Goal: Task Accomplishment & Management: Use online tool/utility

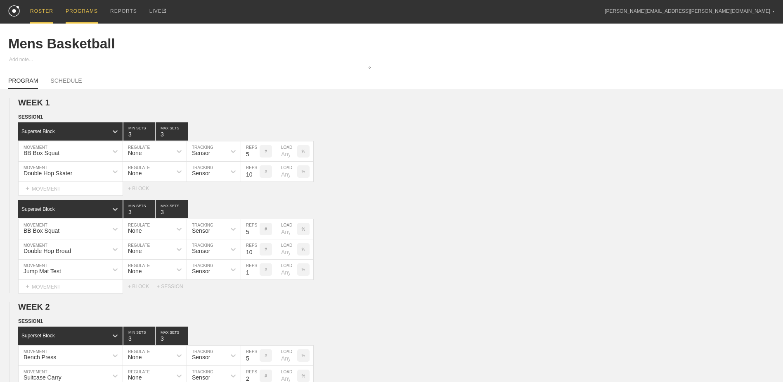
click at [45, 18] on div "ROSTER" at bounding box center [41, 12] width 23 height 24
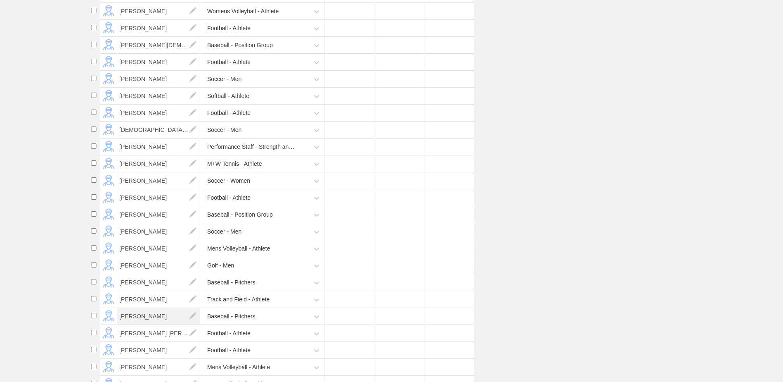
scroll to position [1404, 0]
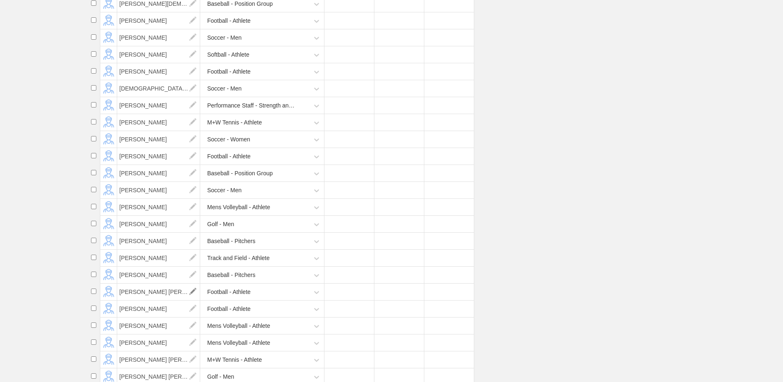
click at [195, 300] on img at bounding box center [193, 291] width 17 height 17
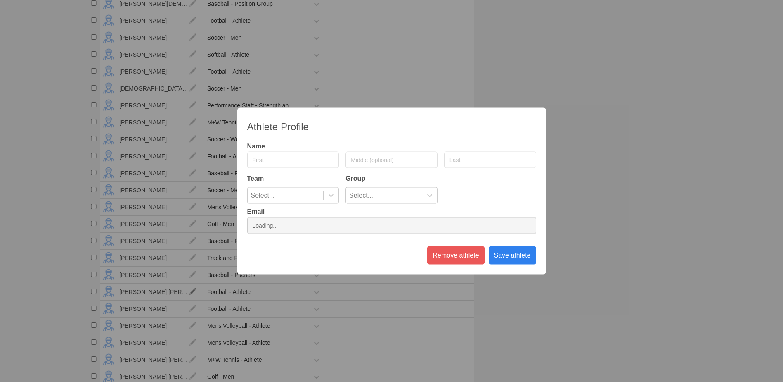
type input "[PERSON_NAME]"
click at [260, 159] on input "[PERSON_NAME]" at bounding box center [293, 160] width 92 height 17
type input "Campton"
click at [506, 256] on div "Save athlete" at bounding box center [512, 255] width 47 height 18
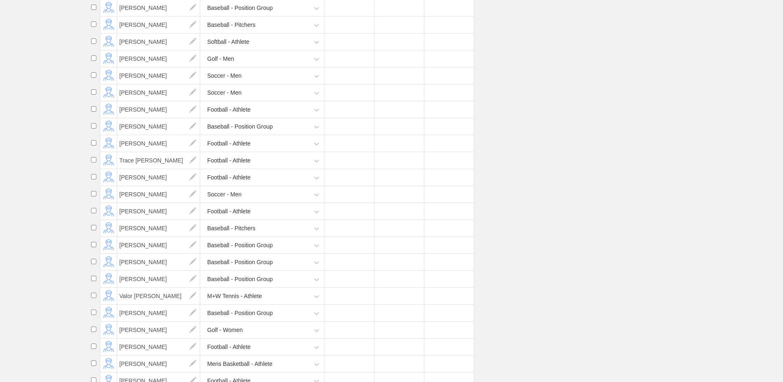
scroll to position [6622, 0]
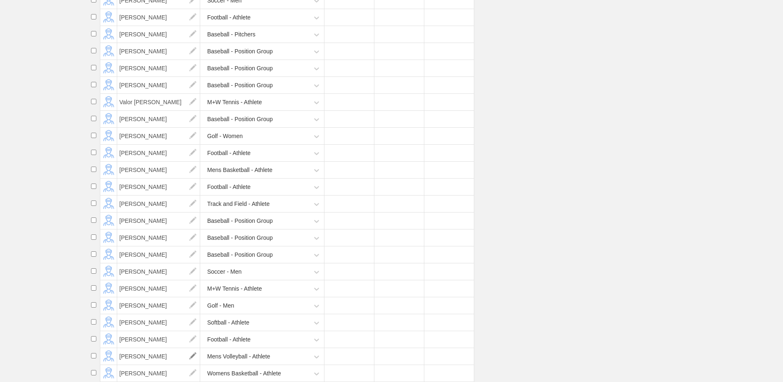
click at [194, 354] on img at bounding box center [193, 356] width 17 height 17
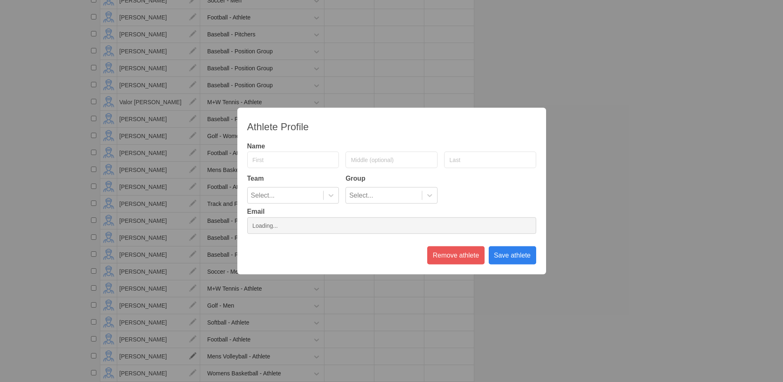
type input "[PERSON_NAME]"
type input "Werthmueller"
click at [256, 158] on input "[PERSON_NAME]" at bounding box center [293, 160] width 92 height 17
type input "a"
type input "Xander"
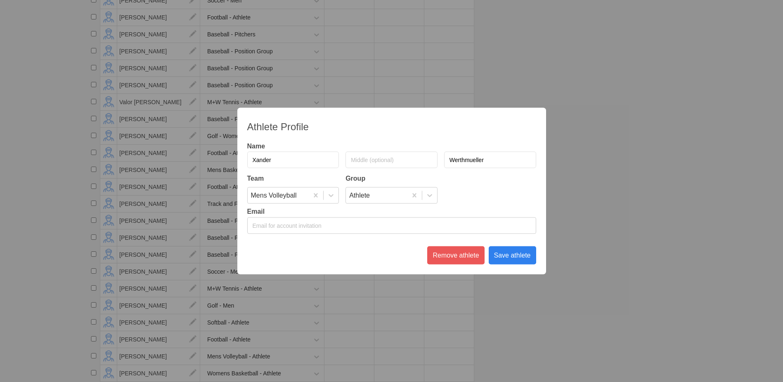
click at [511, 261] on div "Save athlete" at bounding box center [512, 255] width 47 height 18
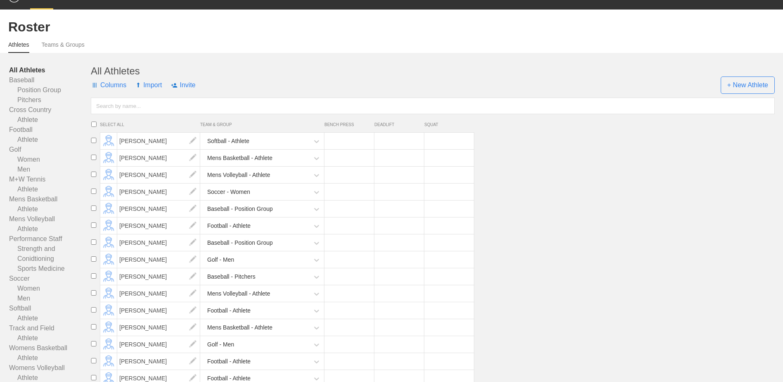
scroll to position [0, 0]
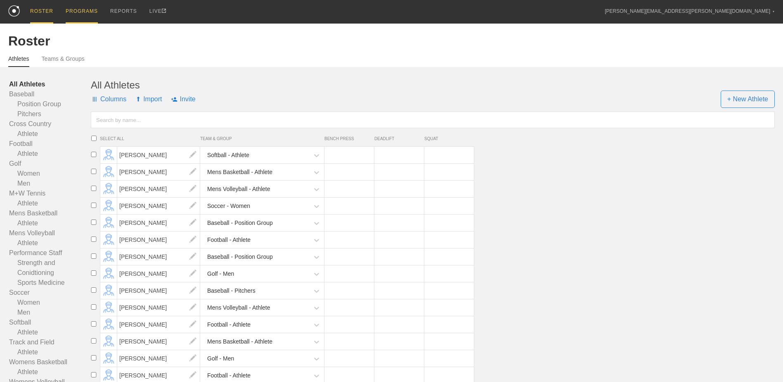
click at [82, 15] on div "PROGRAMS" at bounding box center [82, 12] width 32 height 24
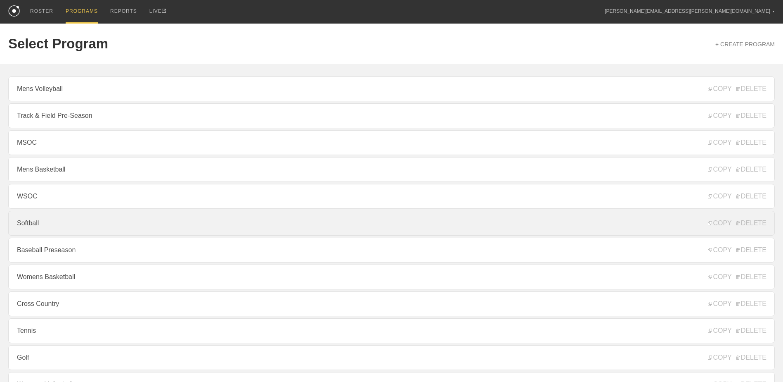
scroll to position [83, 0]
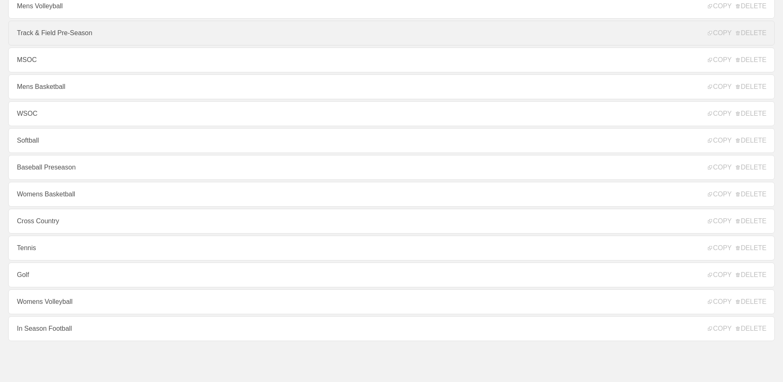
click at [108, 31] on link "Track & Field Pre-Season" at bounding box center [391, 33] width 767 height 25
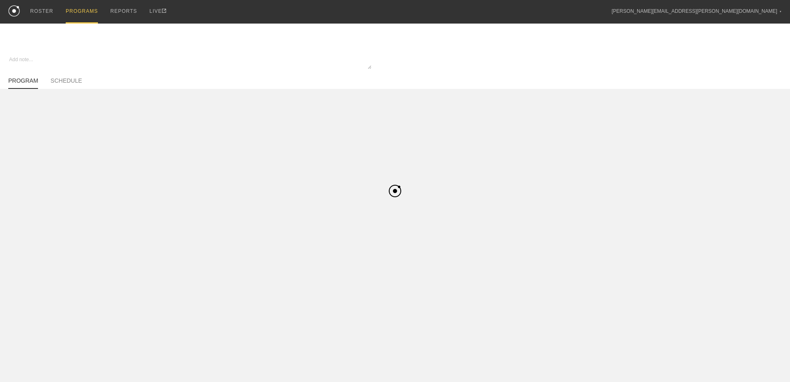
type textarea "x"
type input "Track & Field Pre-Season"
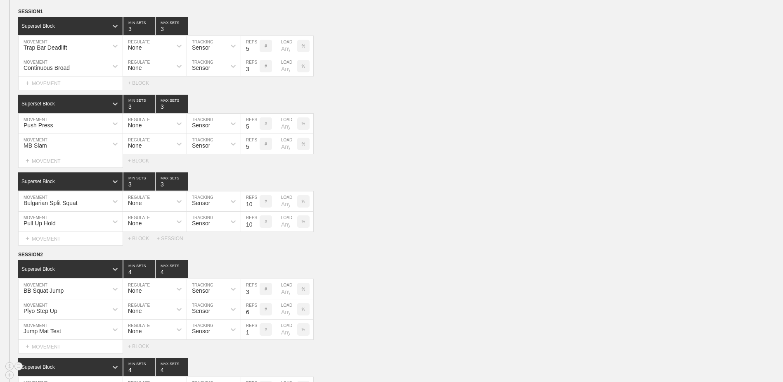
scroll to position [485, 0]
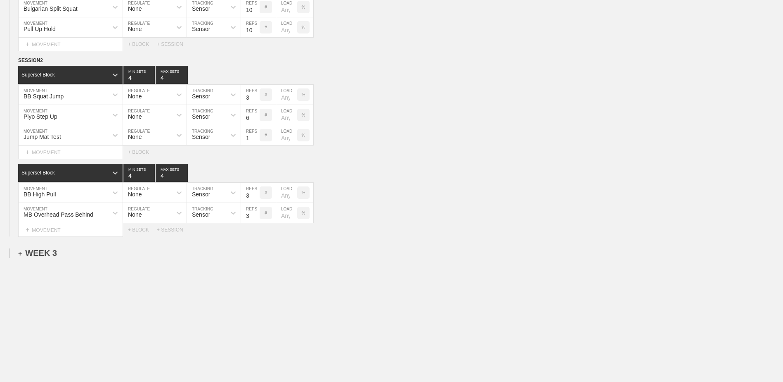
click at [43, 253] on div "+ WEEK 3" at bounding box center [37, 252] width 39 height 9
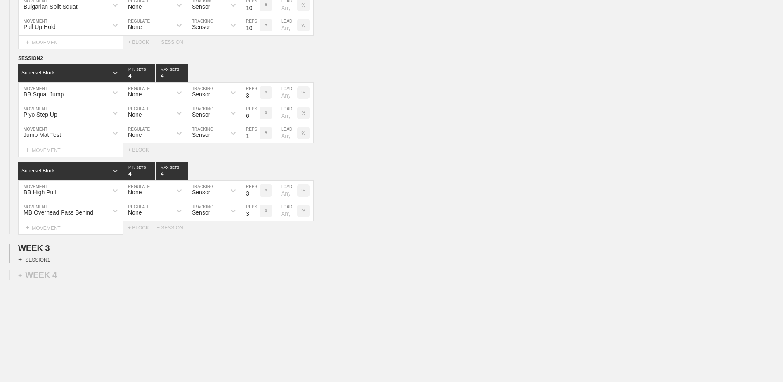
click at [38, 258] on div "+ SESSION 1" at bounding box center [34, 259] width 32 height 7
click at [74, 273] on div "+ BLOCK" at bounding box center [70, 274] width 104 height 13
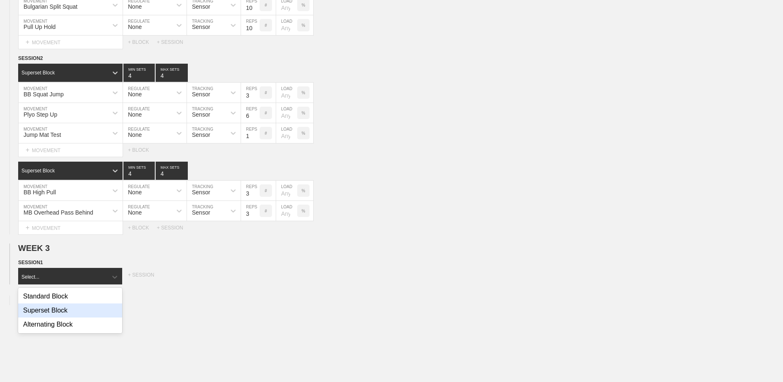
click at [81, 313] on div "Superset Block" at bounding box center [70, 310] width 104 height 14
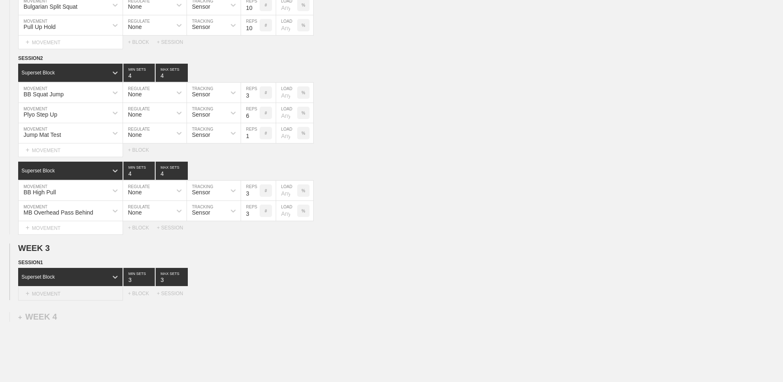
click at [79, 297] on div "+ MOVEMENT" at bounding box center [70, 294] width 105 height 14
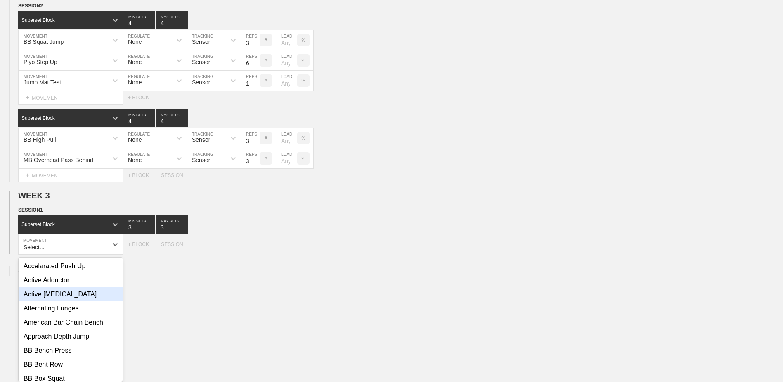
scroll to position [543, 0]
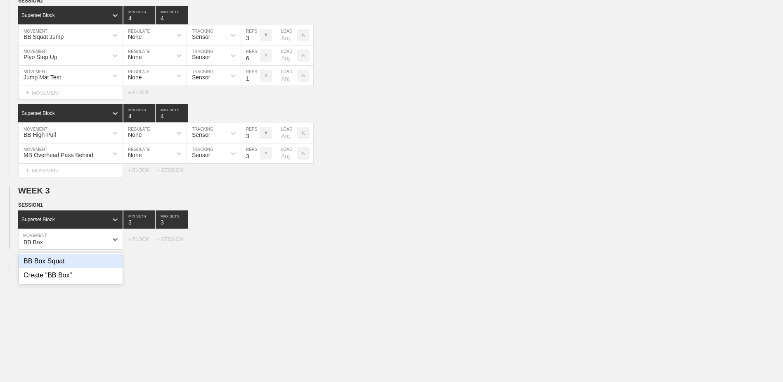
click at [74, 262] on div "BB Box Squat" at bounding box center [71, 261] width 104 height 14
type input "BB Box"
click at [150, 224] on input "4" at bounding box center [138, 219] width 31 height 18
click at [152, 227] on input "3" at bounding box center [138, 219] width 31 height 18
type input "2"
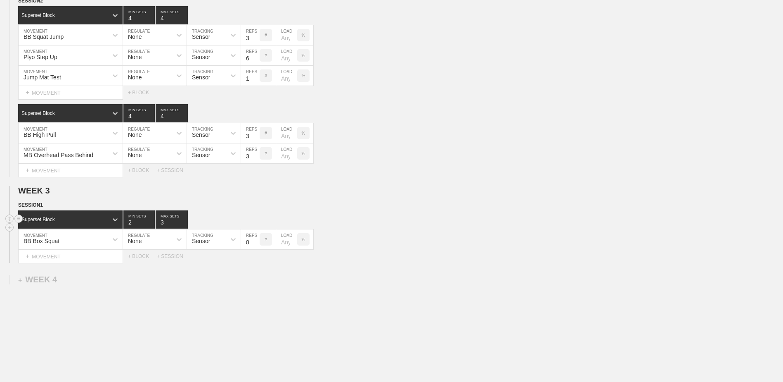
click at [152, 227] on input "2" at bounding box center [138, 219] width 31 height 18
type input "2"
click at [183, 224] on input "2" at bounding box center [172, 219] width 32 height 18
click at [256, 247] on input "7" at bounding box center [250, 239] width 19 height 20
click at [256, 247] on input "6" at bounding box center [250, 239] width 19 height 20
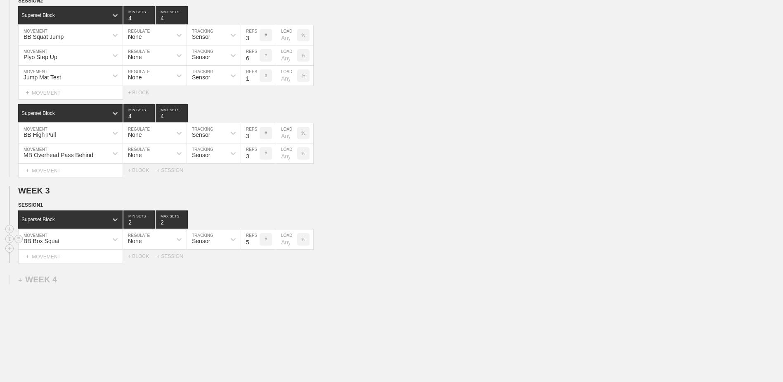
type input "5"
click at [256, 247] on input "5" at bounding box center [250, 239] width 19 height 20
click at [106, 255] on div "+ MOVEMENT" at bounding box center [70, 256] width 105 height 14
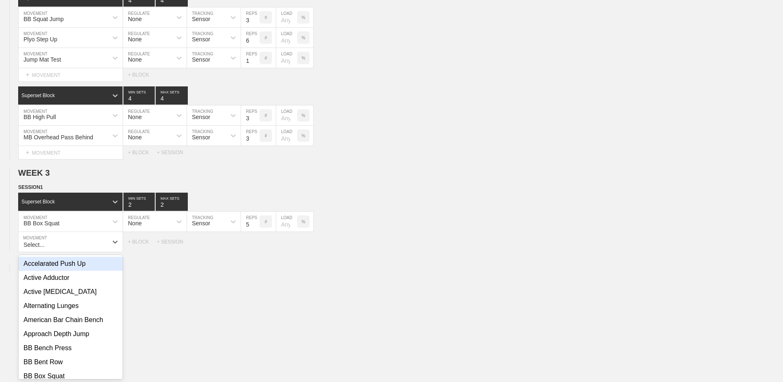
scroll to position [563, 0]
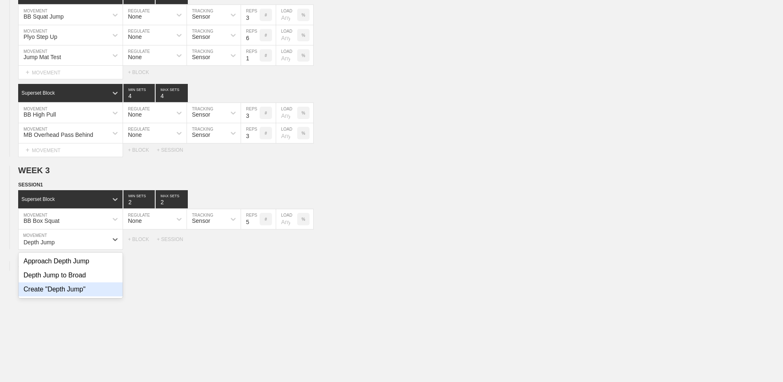
click at [98, 293] on div "Create "Depth Jump"" at bounding box center [71, 289] width 104 height 14
type input "Depth Jump"
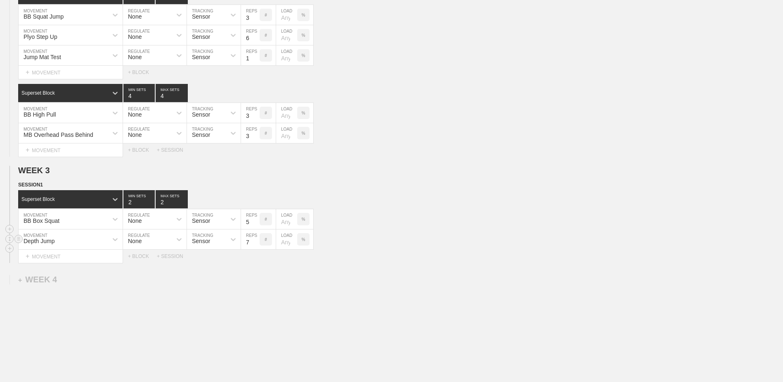
click at [255, 245] on input "7" at bounding box center [250, 239] width 19 height 20
click at [255, 245] on input "6" at bounding box center [250, 239] width 19 height 20
click at [255, 245] on input "5" at bounding box center [250, 239] width 19 height 20
click at [255, 245] on input "4" at bounding box center [250, 239] width 19 height 20
click at [255, 245] on input "3" at bounding box center [250, 239] width 19 height 20
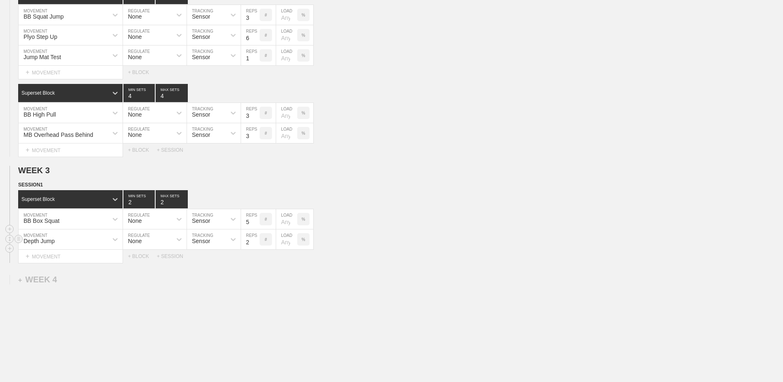
click at [255, 245] on input "2" at bounding box center [250, 239] width 19 height 20
type input "1"
click at [255, 245] on input "1" at bounding box center [250, 239] width 19 height 20
click at [139, 261] on div "Select... MOVEMENT + MOVEMENT + BLOCK + SESSION" at bounding box center [391, 255] width 783 height 13
click at [141, 256] on div "+ BLOCK" at bounding box center [142, 256] width 29 height 6
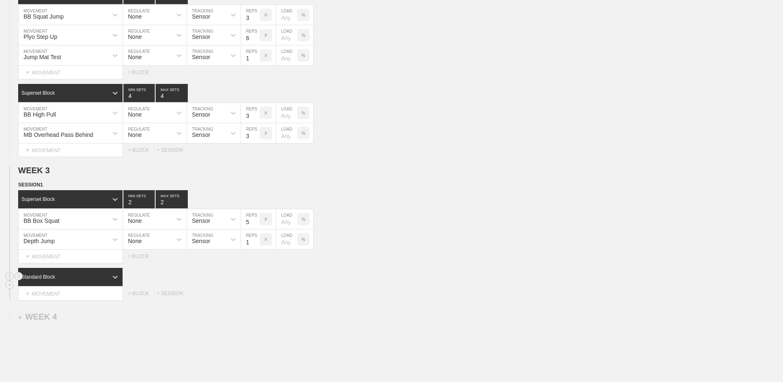
click at [88, 280] on div "Standard Block" at bounding box center [63, 276] width 90 height 7
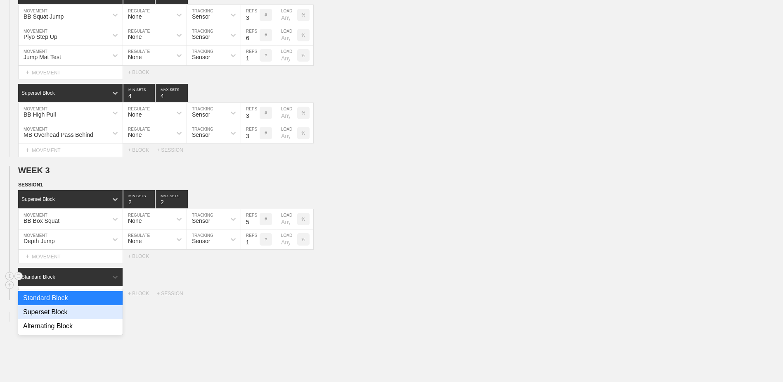
click at [87, 309] on div "Superset Block" at bounding box center [70, 312] width 104 height 14
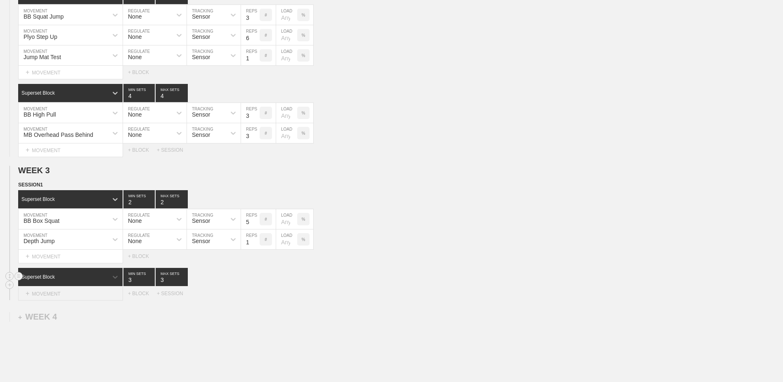
click at [85, 293] on div "+ MOVEMENT" at bounding box center [70, 294] width 105 height 14
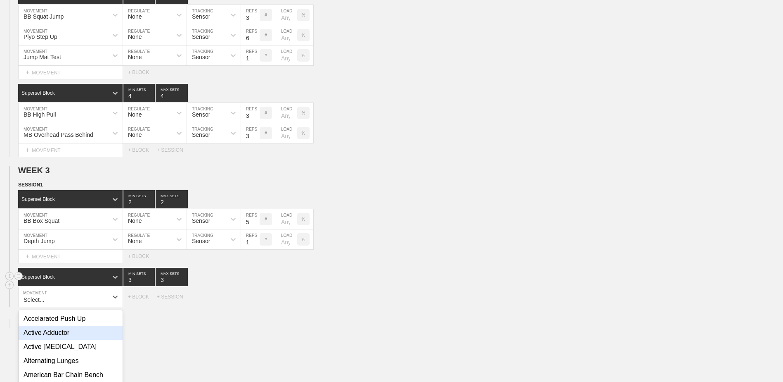
scroll to position [620, 0]
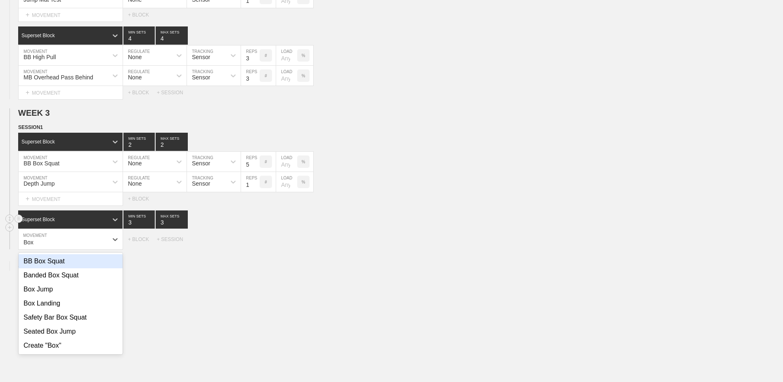
click at [84, 267] on div "BB Box Squat" at bounding box center [71, 261] width 104 height 14
type input "Box"
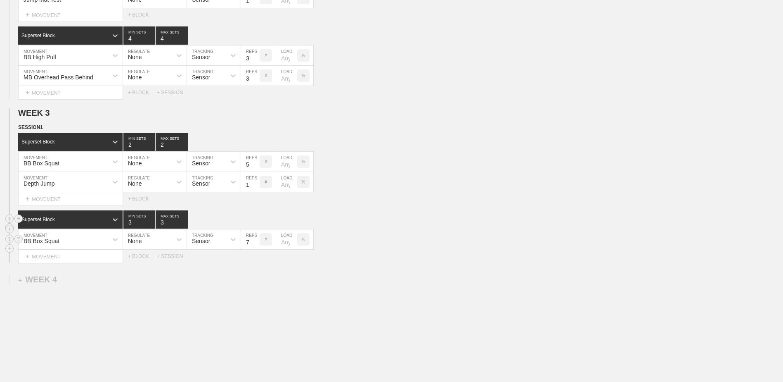
click at [255, 245] on input "7" at bounding box center [250, 239] width 19 height 20
click at [255, 245] on input "6" at bounding box center [250, 239] width 19 height 20
type input "5"
click at [255, 245] on input "5" at bounding box center [250, 239] width 19 height 20
type input "2"
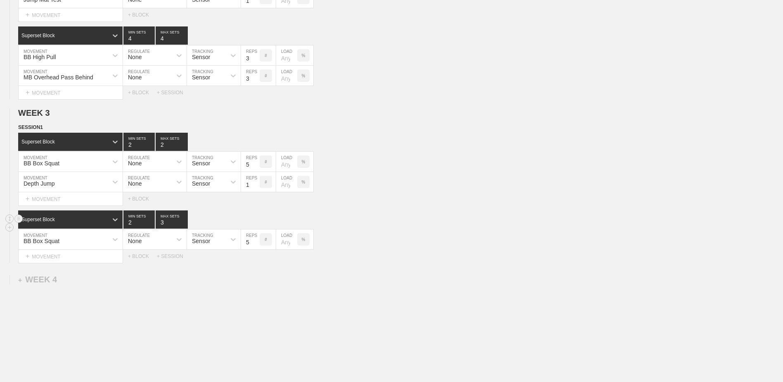
click at [150, 225] on input "2" at bounding box center [138, 219] width 31 height 18
type input "2"
click at [183, 225] on input "2" at bounding box center [172, 219] width 32 height 18
click at [90, 256] on div "+ MOVEMENT" at bounding box center [70, 256] width 105 height 14
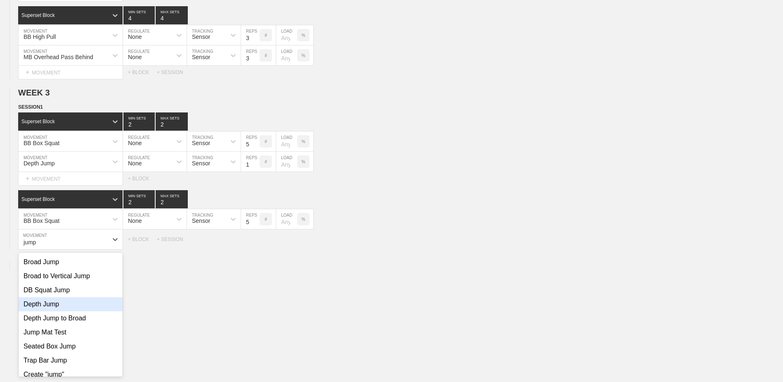
scroll to position [53, 0]
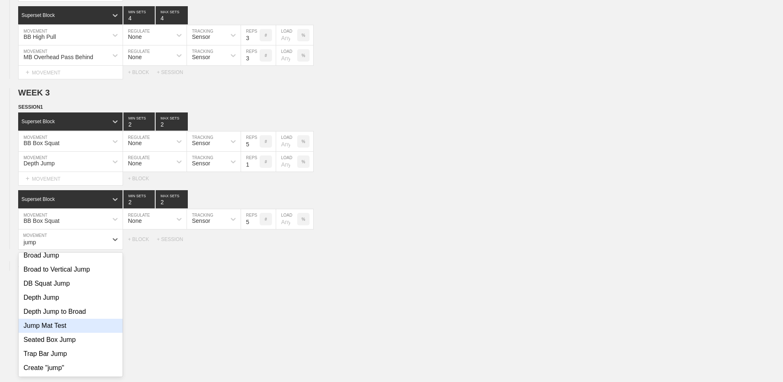
click at [72, 329] on div "Jump Mat Test" at bounding box center [71, 325] width 104 height 14
type input "jump"
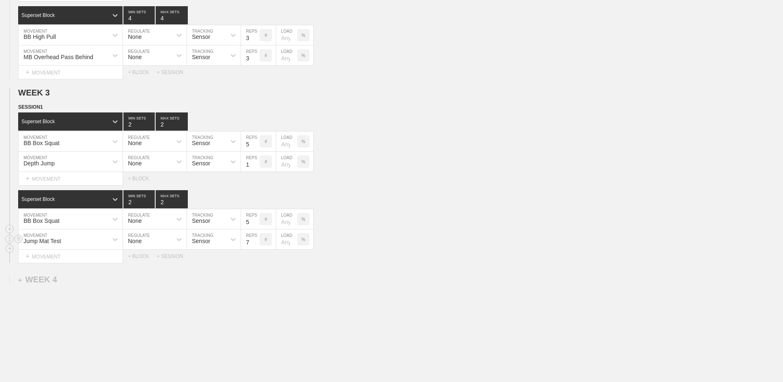
click at [256, 245] on input "7" at bounding box center [250, 239] width 19 height 20
click at [256, 245] on input "6" at bounding box center [250, 239] width 19 height 20
click at [256, 245] on input "5" at bounding box center [250, 239] width 19 height 20
click at [256, 245] on input "4" at bounding box center [250, 239] width 19 height 20
click at [256, 245] on input "3" at bounding box center [250, 239] width 19 height 20
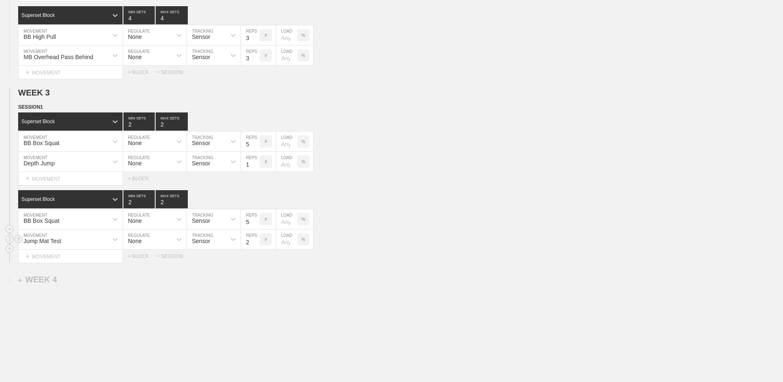
click at [256, 245] on input "2" at bounding box center [250, 239] width 19 height 20
type input "1"
click at [256, 245] on input "1" at bounding box center [250, 239] width 19 height 20
click at [144, 259] on div "+ BLOCK" at bounding box center [142, 256] width 29 height 6
click at [105, 279] on div "Standard Block" at bounding box center [63, 276] width 90 height 7
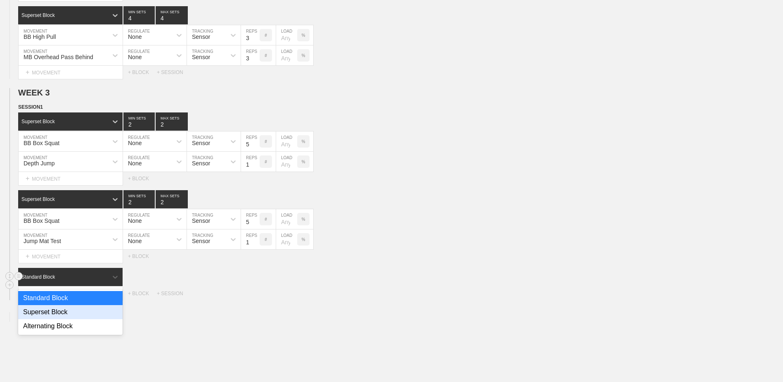
click at [90, 311] on div "Superset Block" at bounding box center [70, 312] width 104 height 14
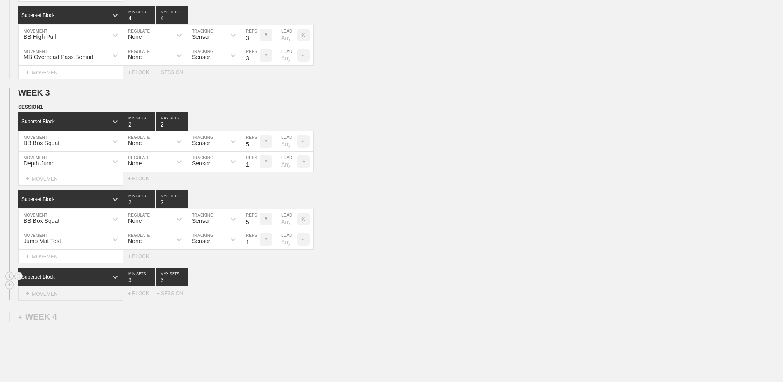
click at [90, 295] on div "+ MOVEMENT" at bounding box center [70, 294] width 105 height 14
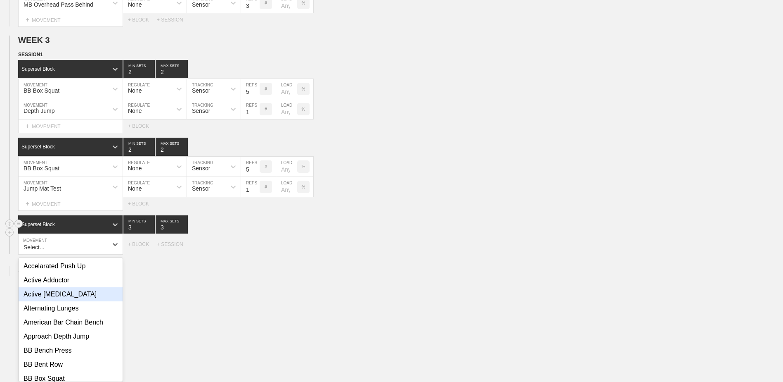
scroll to position [698, 0]
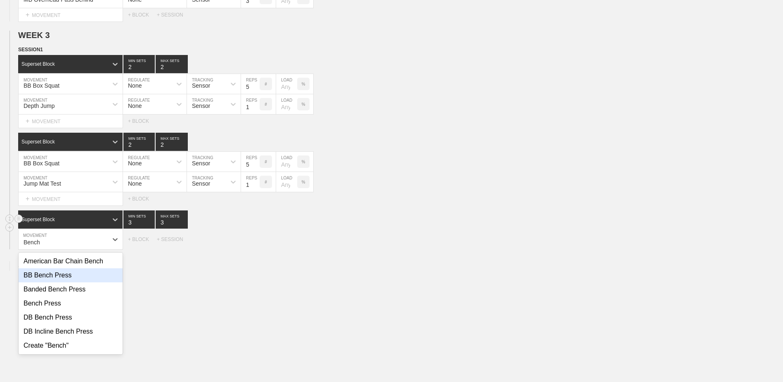
click at [86, 280] on div "BB Bench Press" at bounding box center [71, 275] width 104 height 14
type input "Bench"
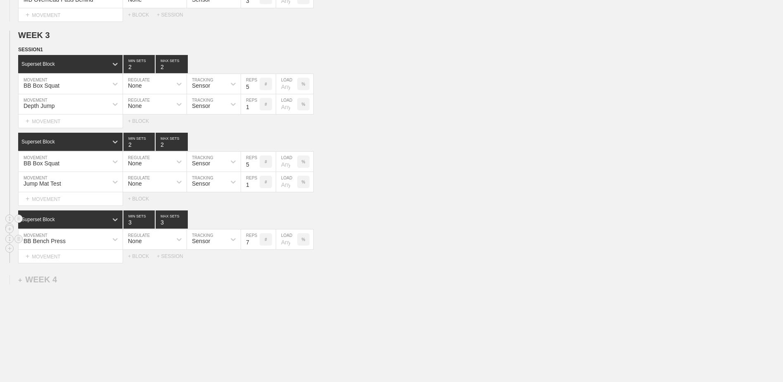
click at [256, 246] on input "7" at bounding box center [250, 239] width 19 height 20
click at [256, 246] on input "6" at bounding box center [250, 239] width 19 height 20
type input "5"
click at [256, 246] on input "5" at bounding box center [250, 239] width 19 height 20
click at [145, 259] on div "+ BLOCK" at bounding box center [142, 256] width 29 height 6
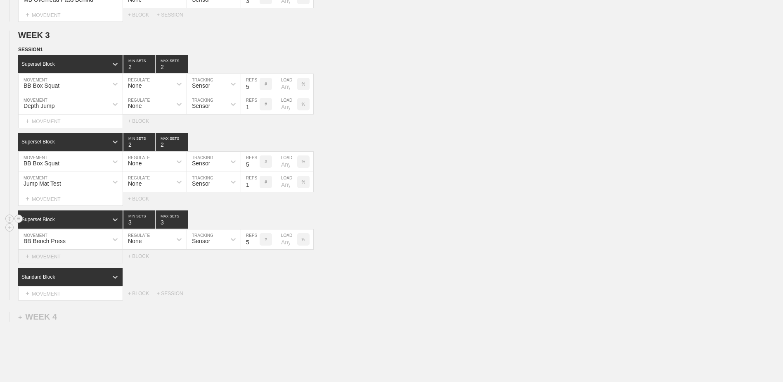
click at [63, 259] on div "+ MOVEMENT" at bounding box center [70, 256] width 105 height 14
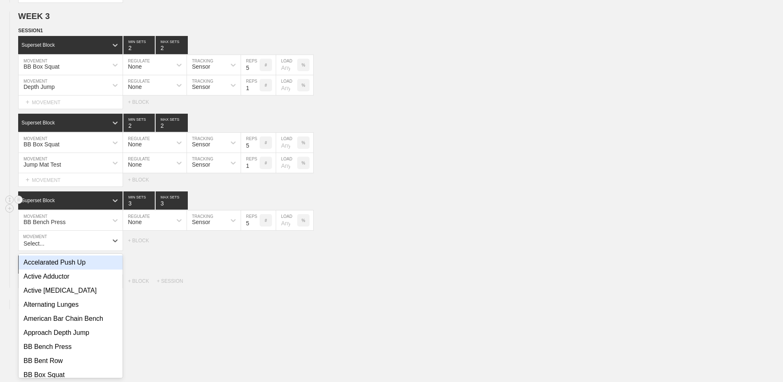
scroll to position [718, 0]
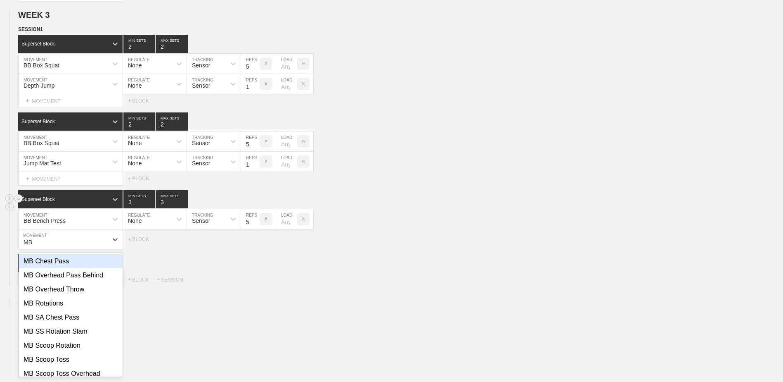
type input "M"
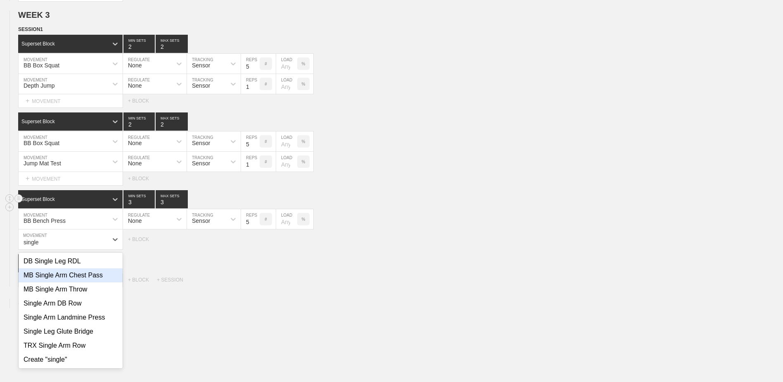
click at [90, 274] on div "MB Single Arm Chest Pass" at bounding box center [71, 275] width 104 height 14
type input "single"
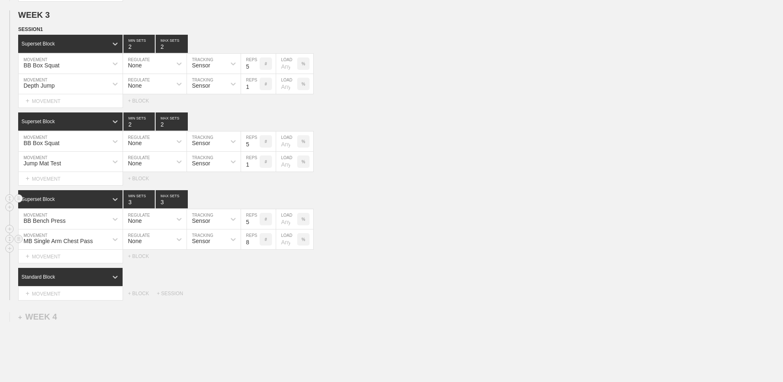
click at [254, 248] on input "8" at bounding box center [250, 239] width 19 height 20
click at [255, 247] on input "7" at bounding box center [250, 239] width 19 height 20
click at [255, 247] on input "6" at bounding box center [250, 239] width 19 height 20
click at [255, 247] on input "5" at bounding box center [250, 239] width 19 height 20
click at [255, 247] on input "4" at bounding box center [250, 239] width 19 height 20
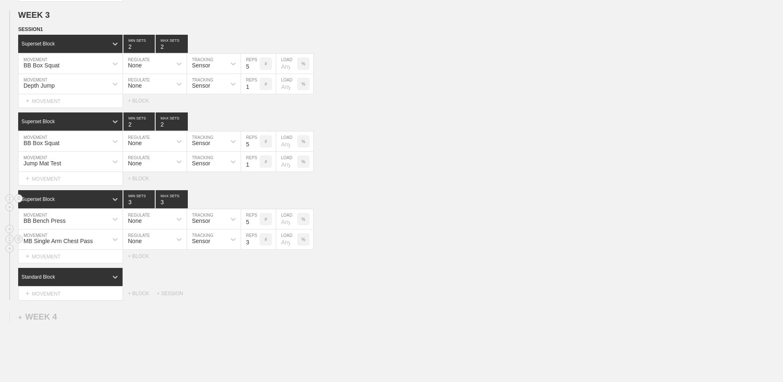
type input "3"
click at [255, 247] on input "3" at bounding box center [250, 239] width 19 height 20
click at [73, 280] on div "Standard Block" at bounding box center [63, 276] width 90 height 7
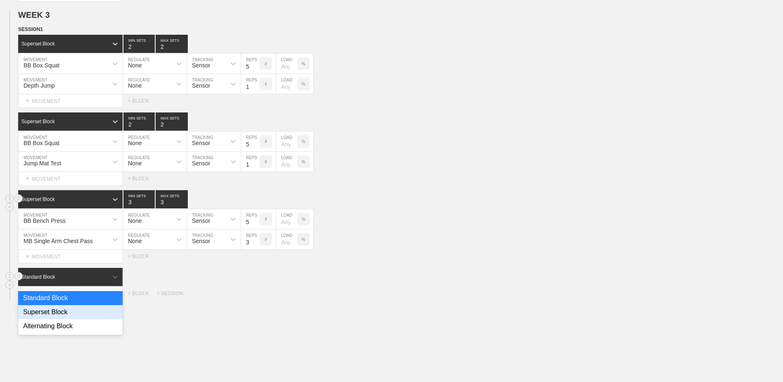
click at [74, 313] on div "Superset Block" at bounding box center [70, 312] width 104 height 14
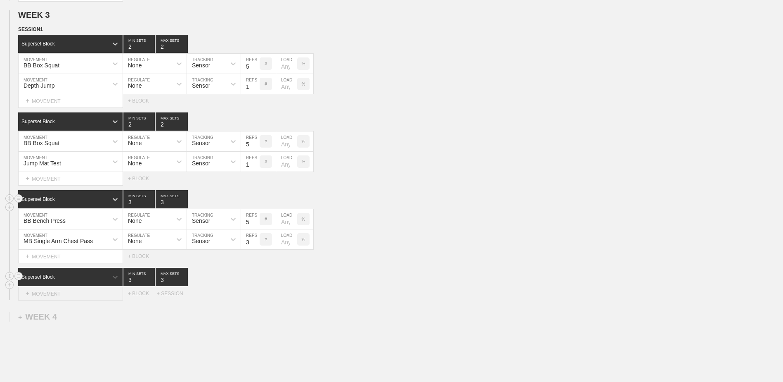
click at [74, 289] on div "+ MOVEMENT" at bounding box center [70, 294] width 105 height 14
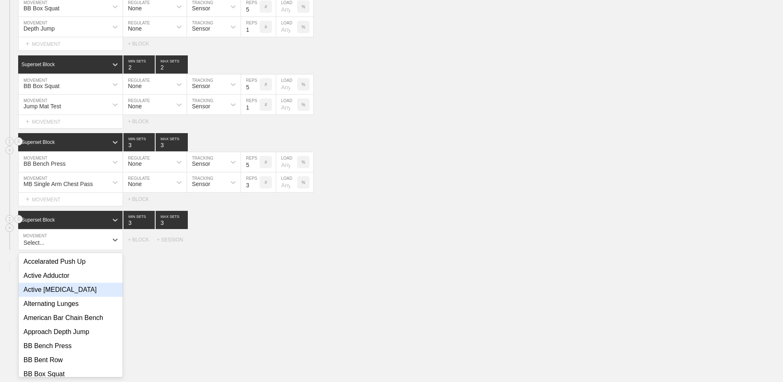
scroll to position [776, 0]
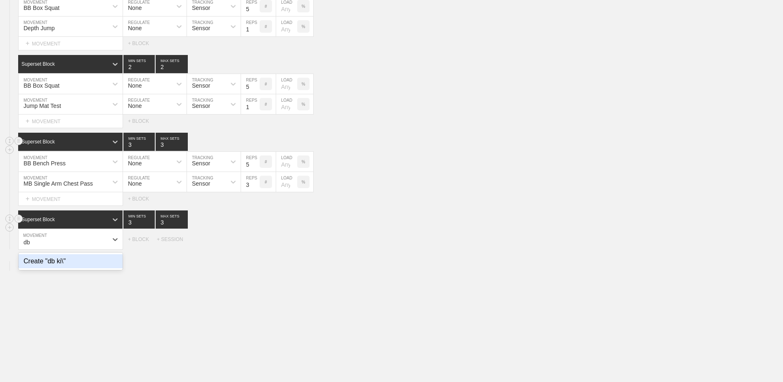
type input "d"
click at [65, 264] on div "Kick Stand RDL" at bounding box center [71, 261] width 104 height 14
type input "kick"
click at [257, 245] on input "7" at bounding box center [250, 239] width 19 height 20
click at [257, 245] on input "6" at bounding box center [250, 239] width 19 height 20
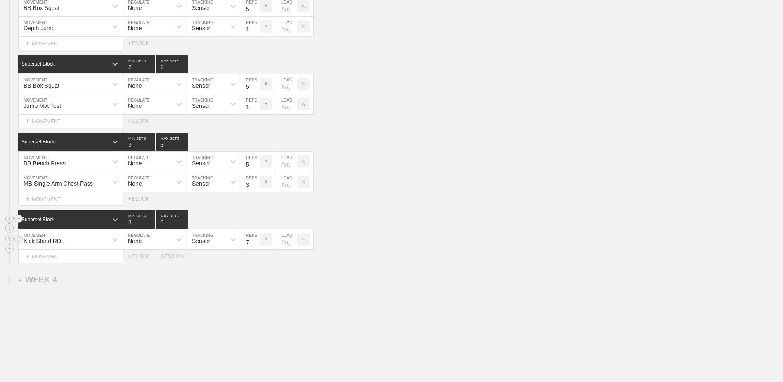
click at [256, 243] on input "7" at bounding box center [250, 239] width 19 height 20
click at [256, 243] on input "8" at bounding box center [250, 239] width 19 height 20
click at [256, 243] on input "9" at bounding box center [250, 239] width 19 height 20
type input "10"
click at [256, 243] on input "10" at bounding box center [250, 239] width 19 height 20
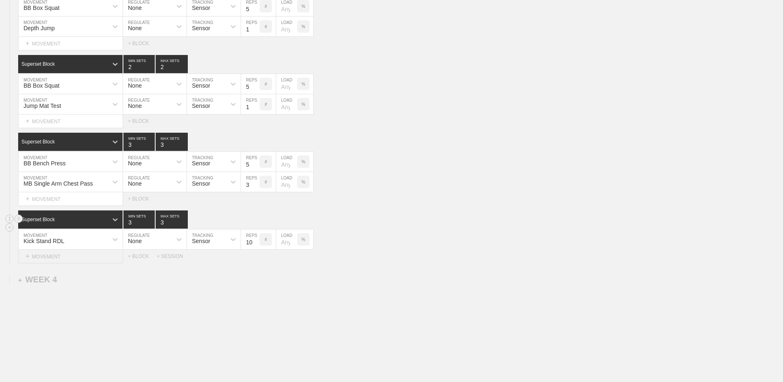
click at [91, 261] on div "+ MOVEMENT" at bounding box center [70, 256] width 105 height 14
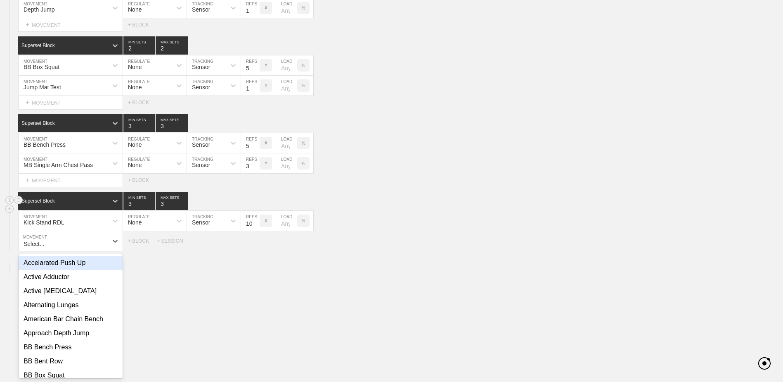
scroll to position [796, 0]
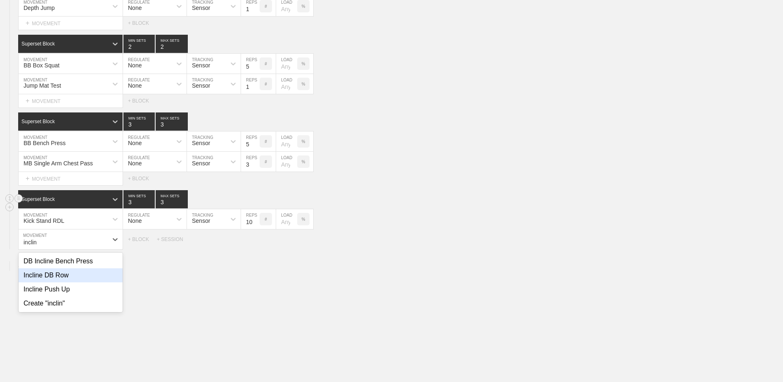
click at [93, 282] on div "Incline DB Row" at bounding box center [71, 275] width 104 height 14
type input "inclin"
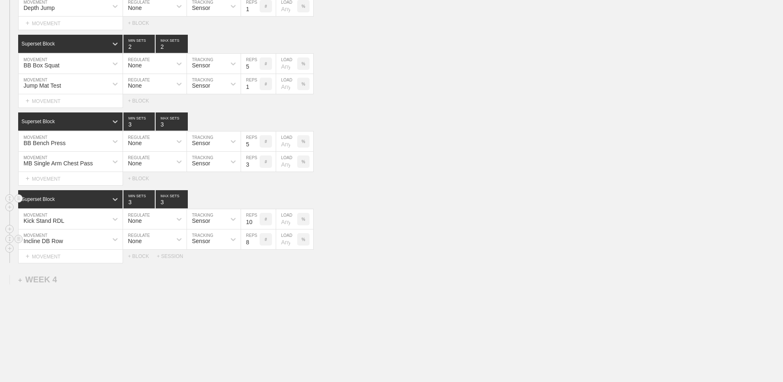
click at [256, 241] on input "9" at bounding box center [250, 239] width 19 height 20
type input "10"
click at [256, 241] on input "10" at bounding box center [250, 239] width 19 height 20
click at [47, 256] on div "+ MOVEMENT" at bounding box center [70, 256] width 105 height 14
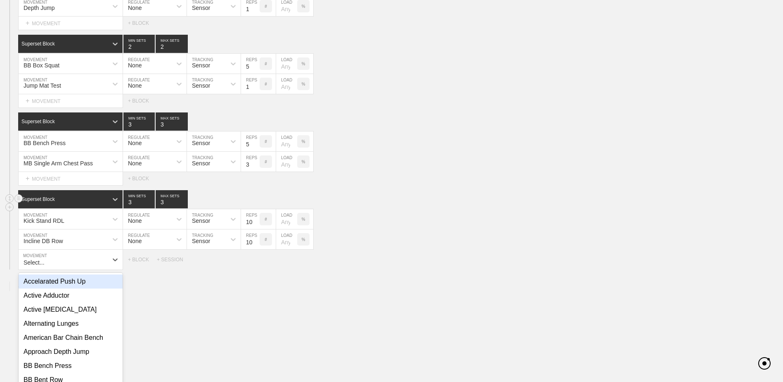
scroll to position [816, 0]
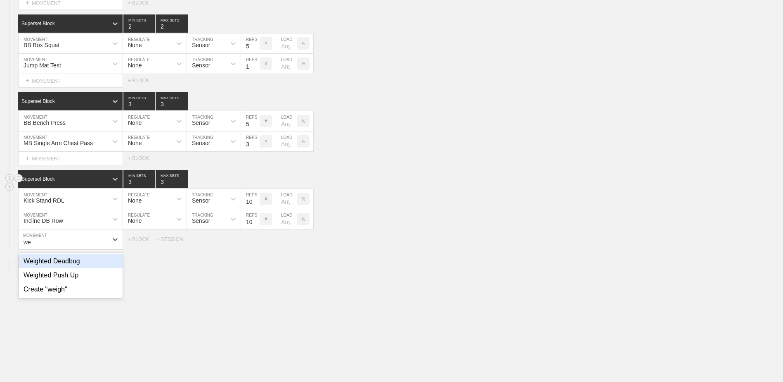
type input "w"
click at [67, 261] on div "Create "Weighted Front Plank"" at bounding box center [71, 261] width 104 height 14
type input "Weighted Front Plank"
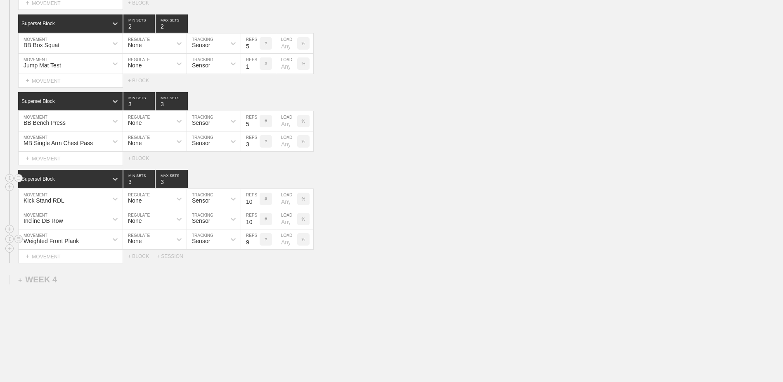
click at [256, 241] on input "9" at bounding box center [250, 239] width 19 height 20
click at [256, 241] on input "10" at bounding box center [250, 239] width 19 height 20
click at [256, 241] on input "11" at bounding box center [250, 239] width 19 height 20
click at [256, 241] on input "12" at bounding box center [250, 239] width 19 height 20
click at [256, 241] on input "13" at bounding box center [250, 239] width 19 height 20
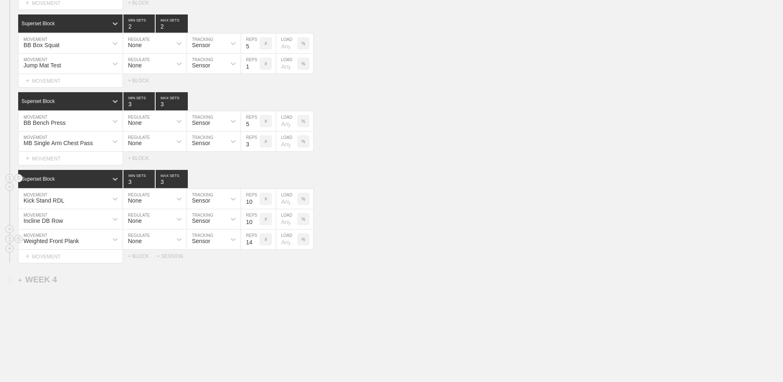
click at [256, 241] on input "14" at bounding box center [250, 239] width 19 height 20
click at [256, 241] on input "15" at bounding box center [250, 239] width 19 height 20
click at [256, 241] on input "16" at bounding box center [250, 239] width 19 height 20
click at [256, 241] on input "17" at bounding box center [250, 239] width 19 height 20
click at [256, 241] on input "18" at bounding box center [250, 239] width 19 height 20
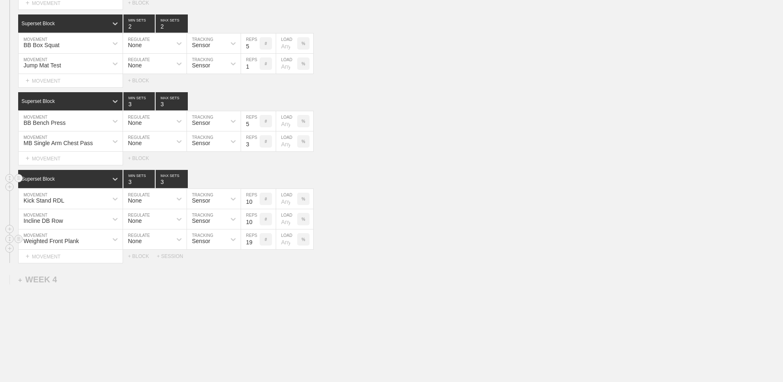
click at [256, 241] on input "19" at bounding box center [250, 239] width 19 height 20
type input "20"
click at [256, 241] on input "20" at bounding box center [250, 239] width 19 height 20
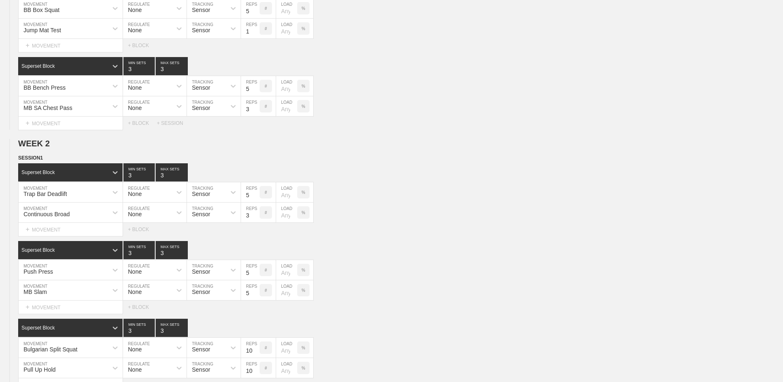
scroll to position [0, 0]
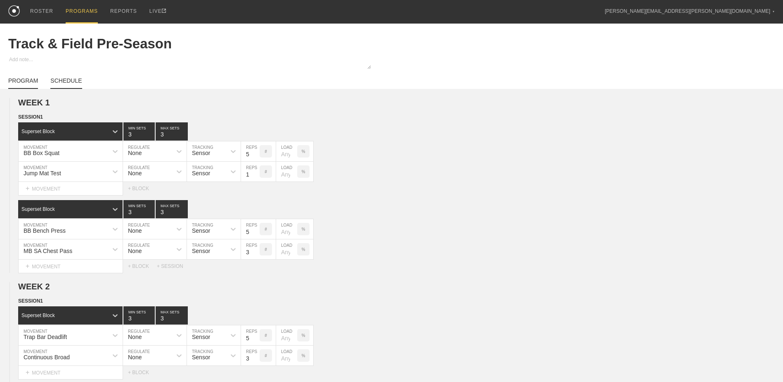
click at [59, 81] on link "SCHEDULE" at bounding box center [65, 83] width 31 height 12
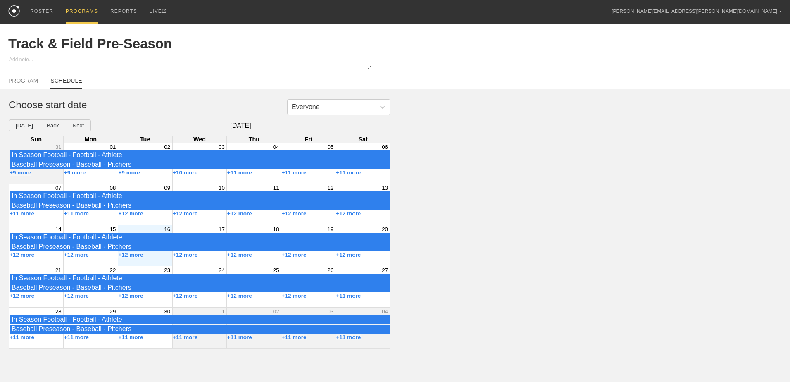
click at [96, 176] on div "+9 more" at bounding box center [91, 172] width 55 height 7
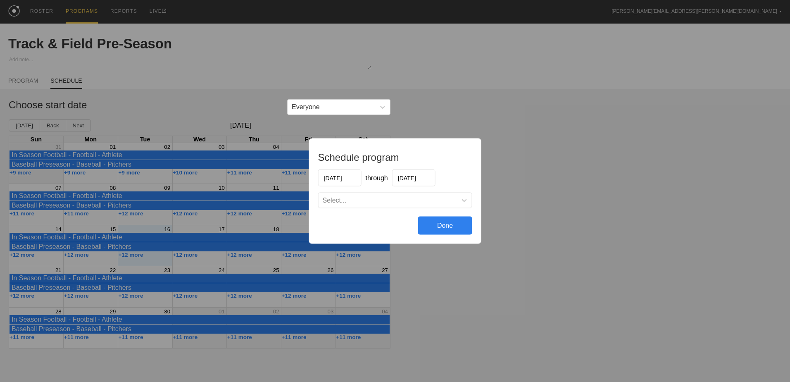
click at [454, 221] on div "Done" at bounding box center [445, 225] width 54 height 18
click at [459, 224] on div "Done" at bounding box center [445, 225] width 54 height 18
click at [473, 92] on div "Schedule program [DATE] through [DATE] Select... Done" at bounding box center [395, 191] width 790 height 382
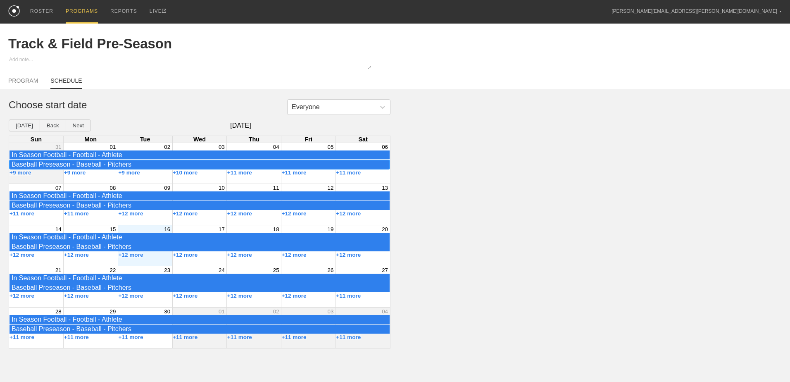
click at [96, 166] on div "Baseball Preseason - Baseball - Pitchers" at bounding box center [200, 164] width 376 height 7
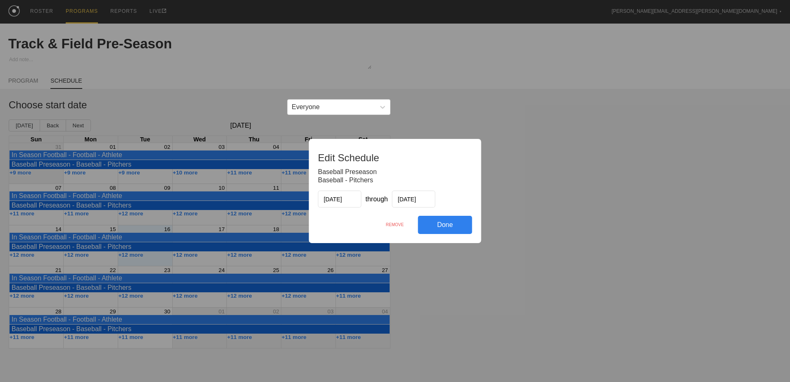
click at [465, 229] on div "Done" at bounding box center [445, 225] width 54 height 18
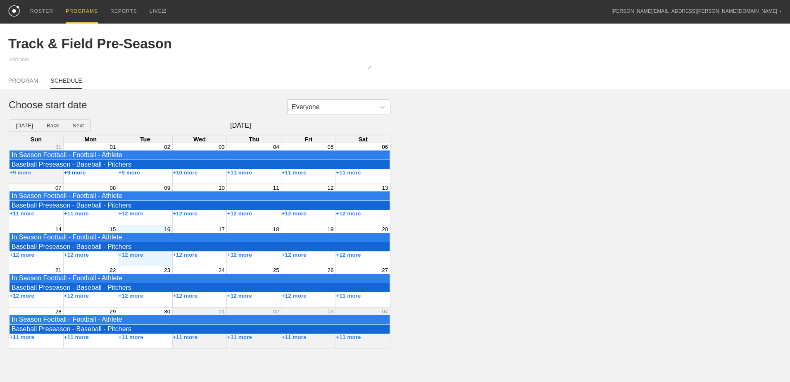
click at [68, 176] on button "+9 more" at bounding box center [75, 172] width 22 height 6
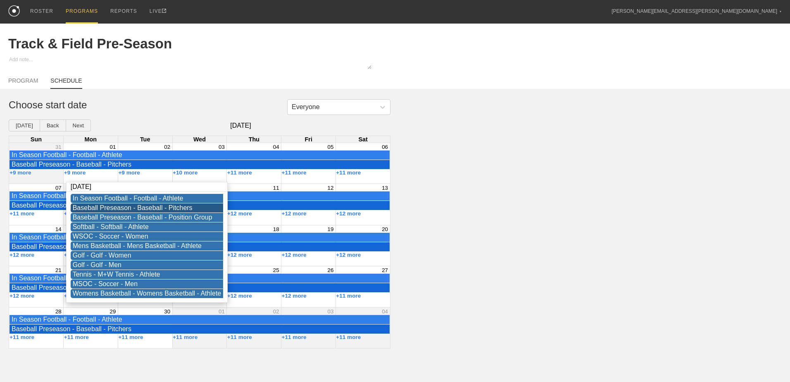
click at [439, 190] on div "Everyone Choose start date [DATE] Back Next [DATE] Sun Mon Tue Wed Thu Fri Sat …" at bounding box center [395, 223] width 790 height 249
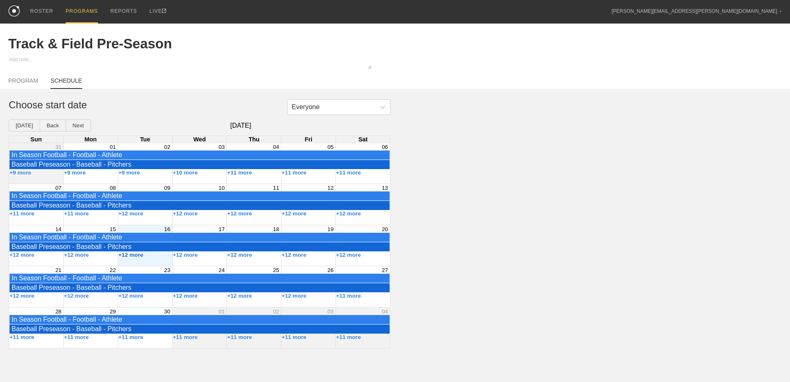
click at [134, 256] on button "+12 more" at bounding box center [130, 255] width 25 height 6
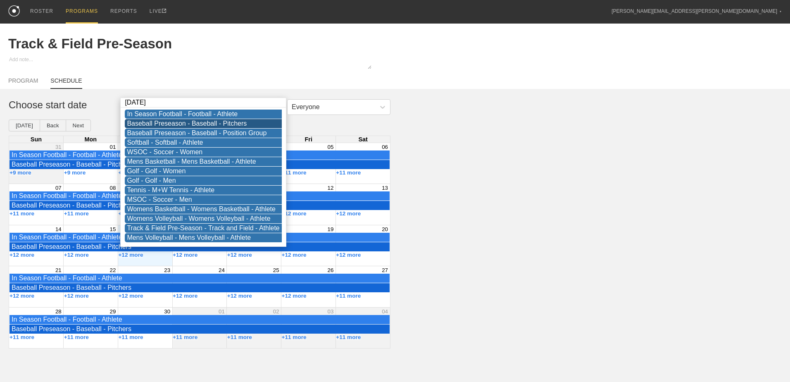
click at [438, 205] on div "Everyone Choose start date [DATE] Back Next [DATE] Sun Mon Tue Wed Thu Fri Sat …" at bounding box center [395, 223] width 790 height 249
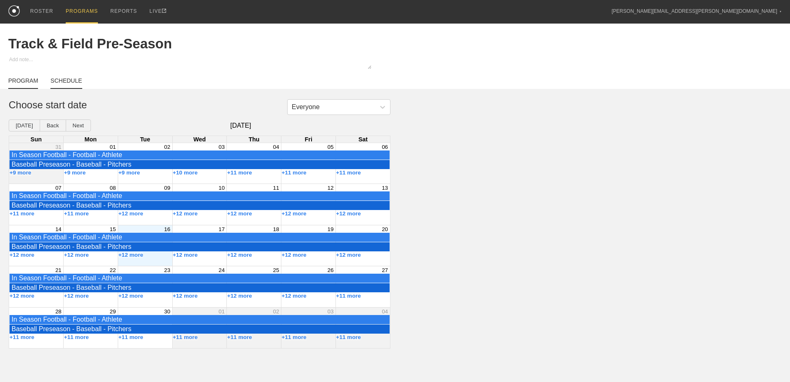
click at [32, 85] on link "PROGRAM" at bounding box center [23, 83] width 30 height 12
type textarea "x"
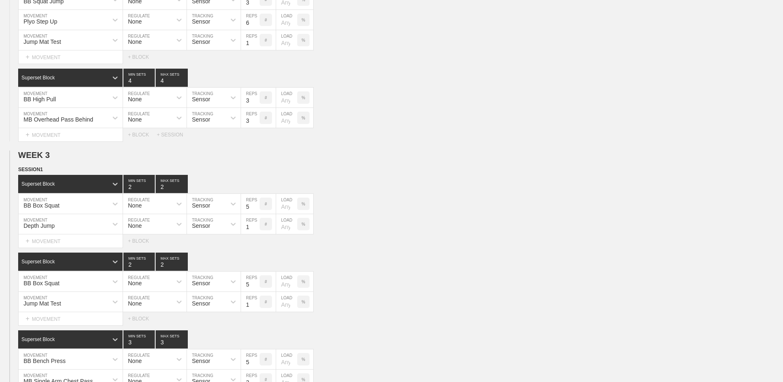
scroll to position [845, 0]
